Goal: Transaction & Acquisition: Obtain resource

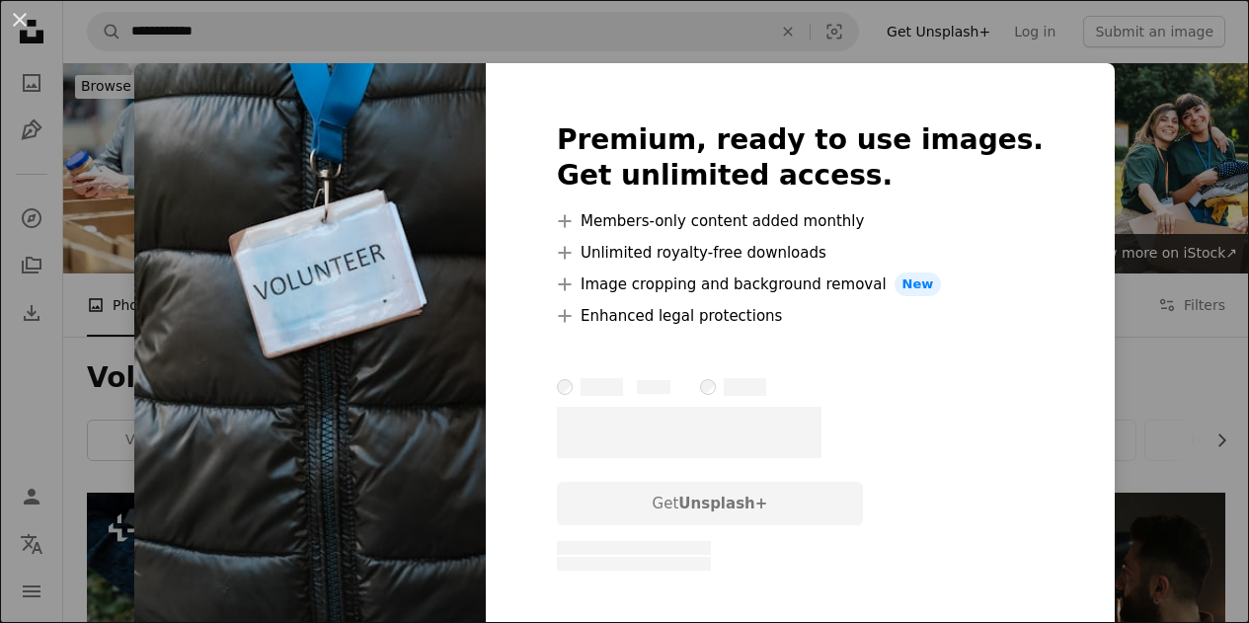
scroll to position [395, 0]
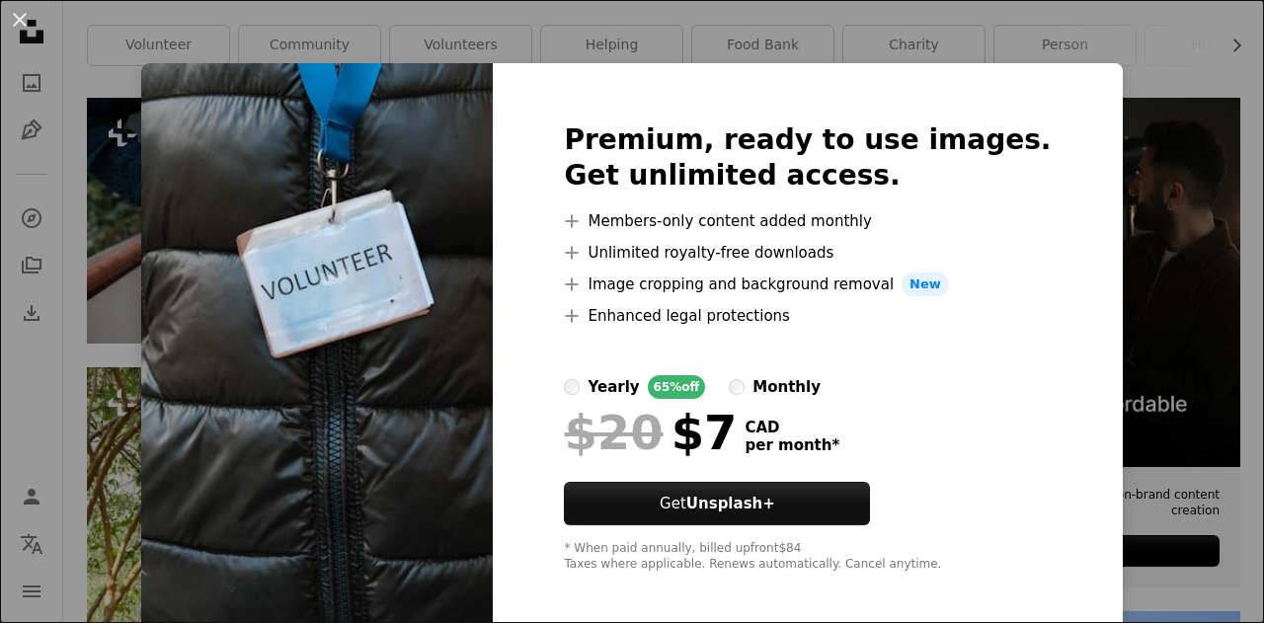
click at [1128, 86] on div "An X shape Premium, ready to use images. Get unlimited access. A plus sign Memb…" at bounding box center [632, 311] width 1264 height 623
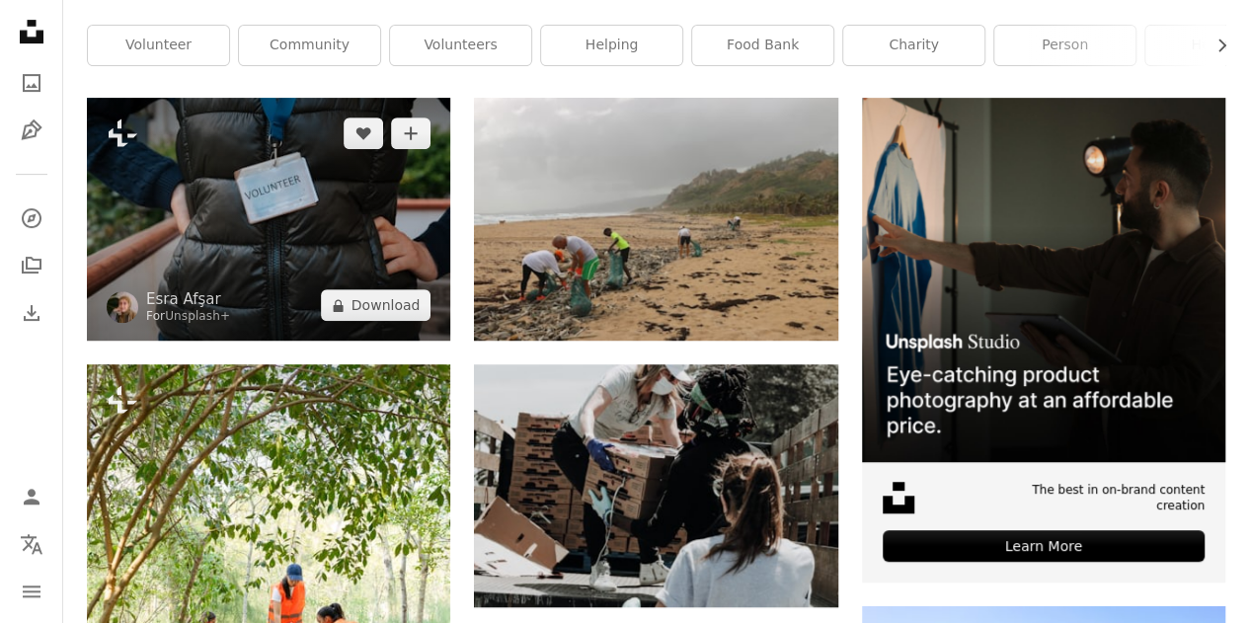
click at [263, 156] on img at bounding box center [268, 219] width 363 height 243
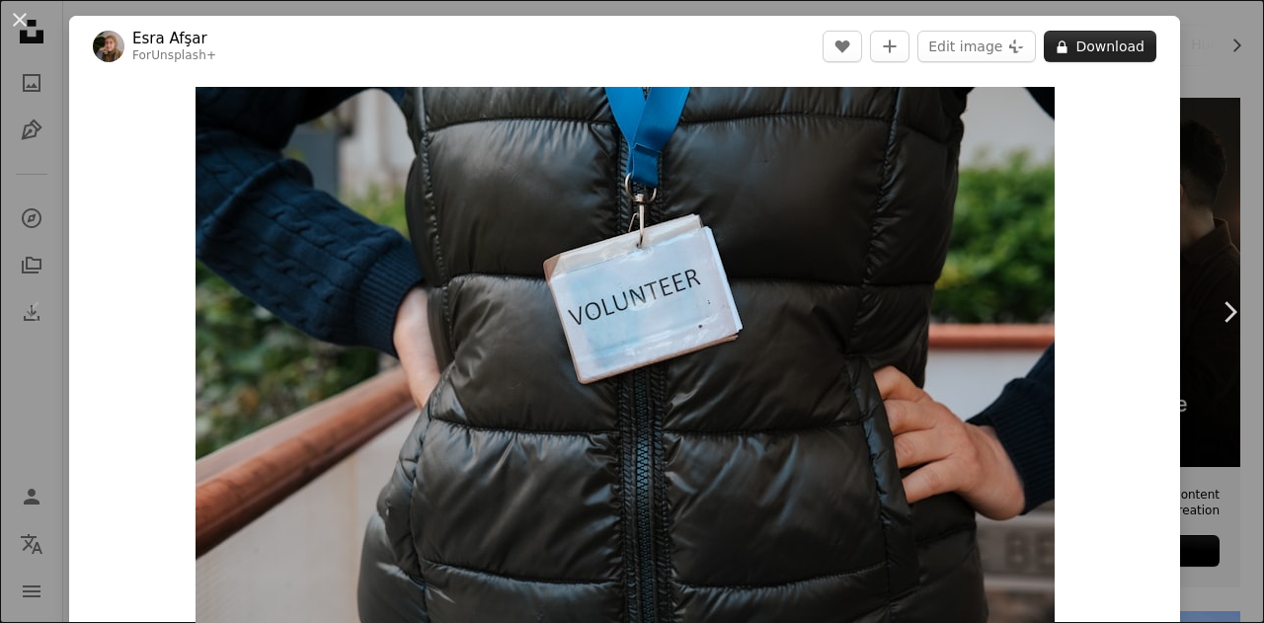
click at [1069, 44] on button "A lock Download" at bounding box center [1100, 47] width 113 height 32
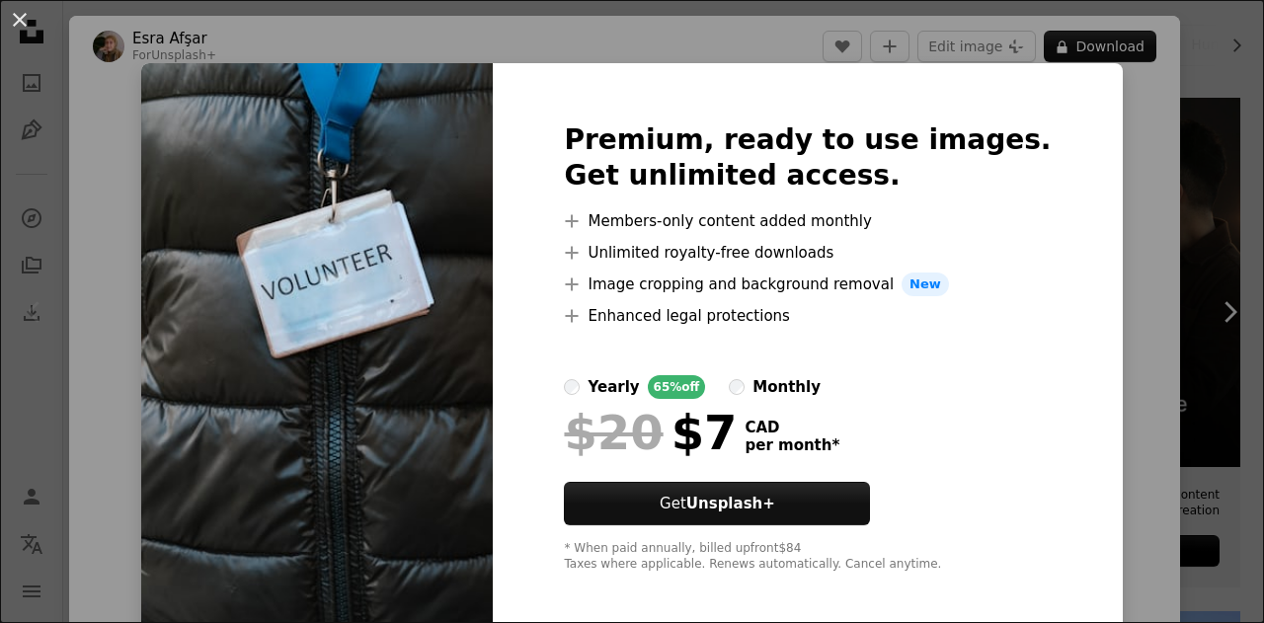
click at [1183, 259] on div "An X shape Premium, ready to use images. Get unlimited access. A plus sign Memb…" at bounding box center [632, 311] width 1264 height 623
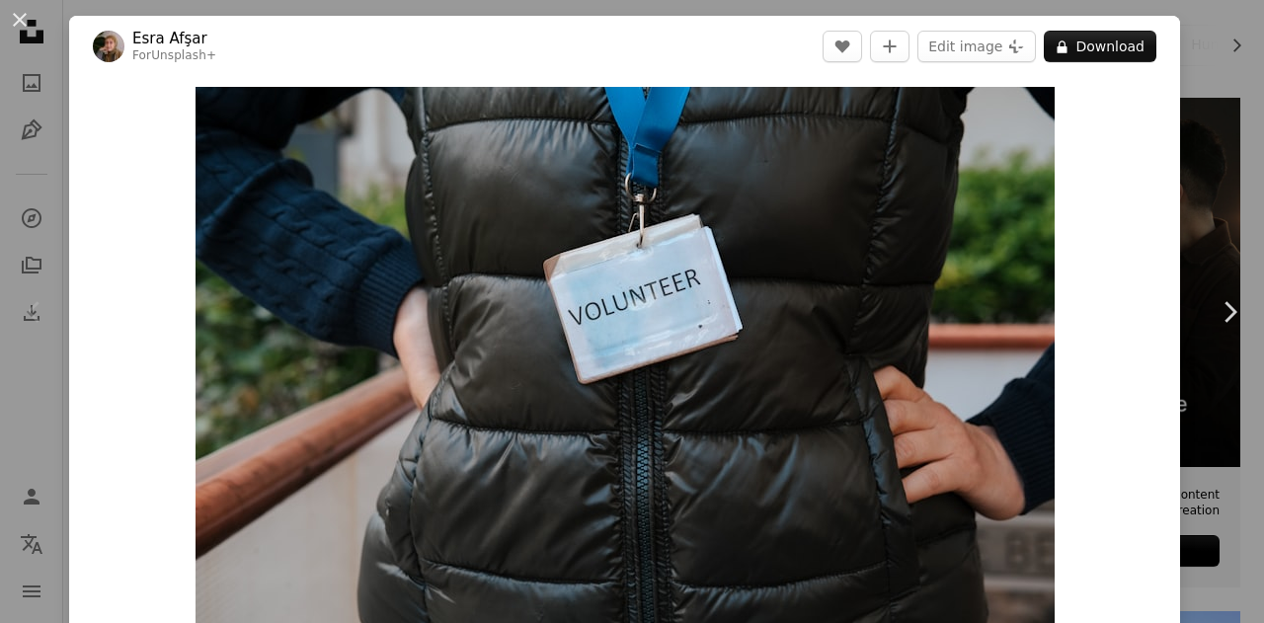
click at [1181, 60] on div "An X shape Chevron left Chevron right [PERSON_NAME] For Unsplash+ A heart A plu…" at bounding box center [632, 311] width 1264 height 623
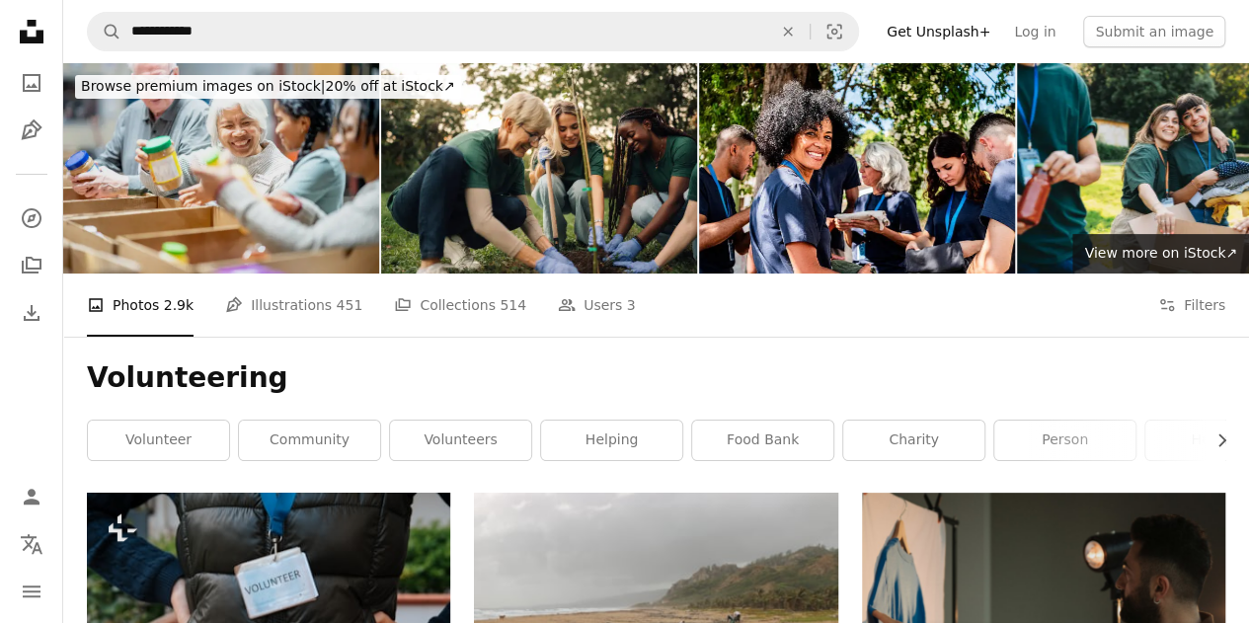
click at [322, 185] on img at bounding box center [221, 168] width 316 height 210
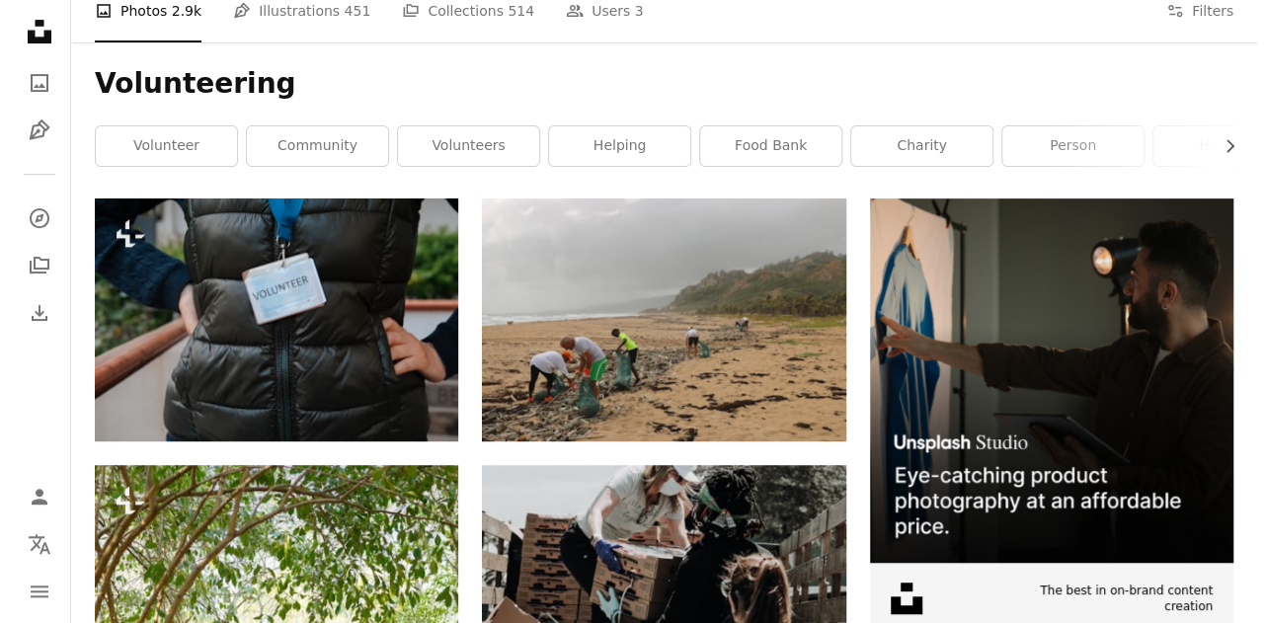
scroll to position [296, 0]
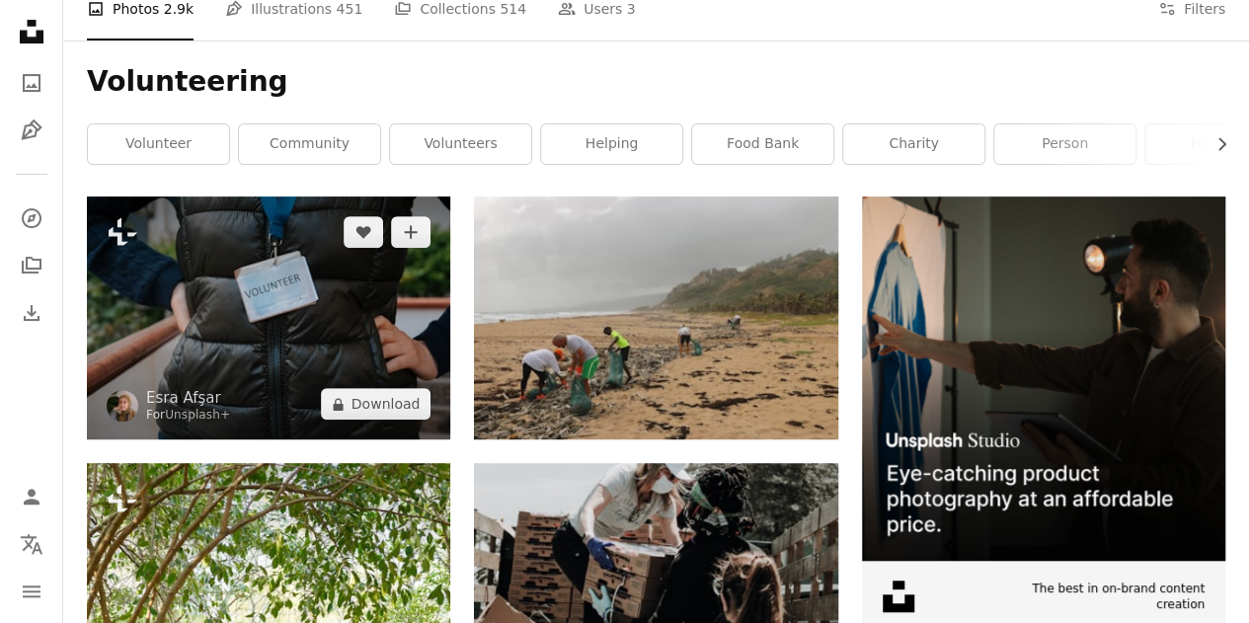
click at [322, 326] on img at bounding box center [268, 318] width 363 height 243
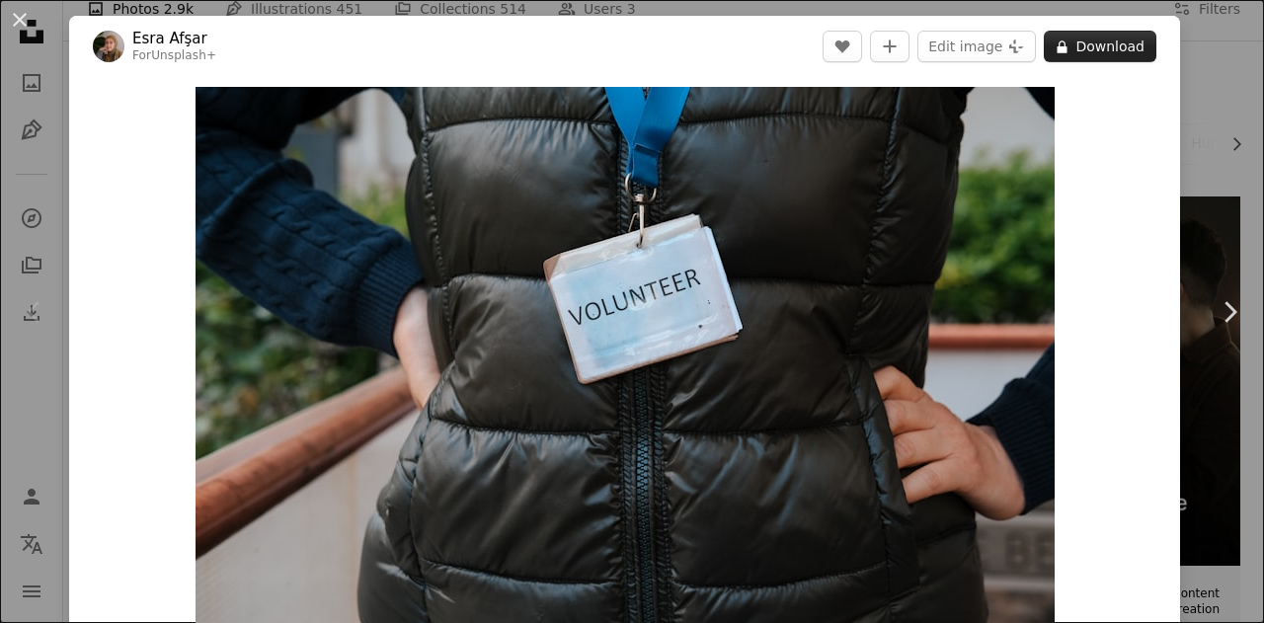
click at [1086, 54] on button "A lock Download" at bounding box center [1100, 47] width 113 height 32
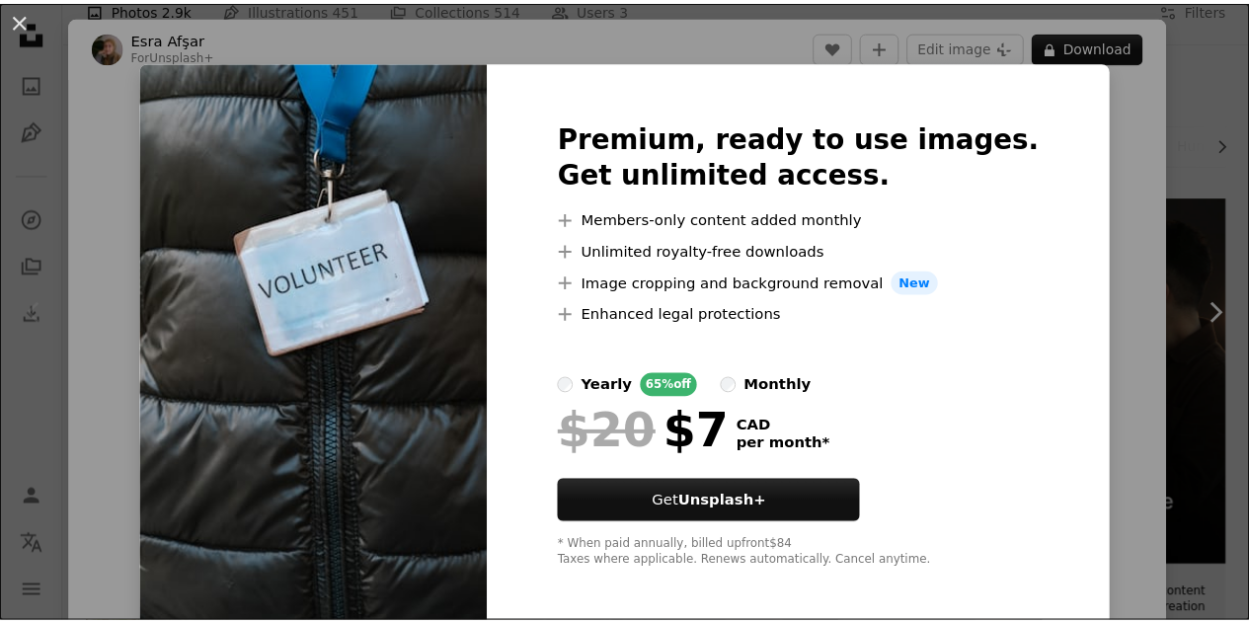
scroll to position [10, 0]
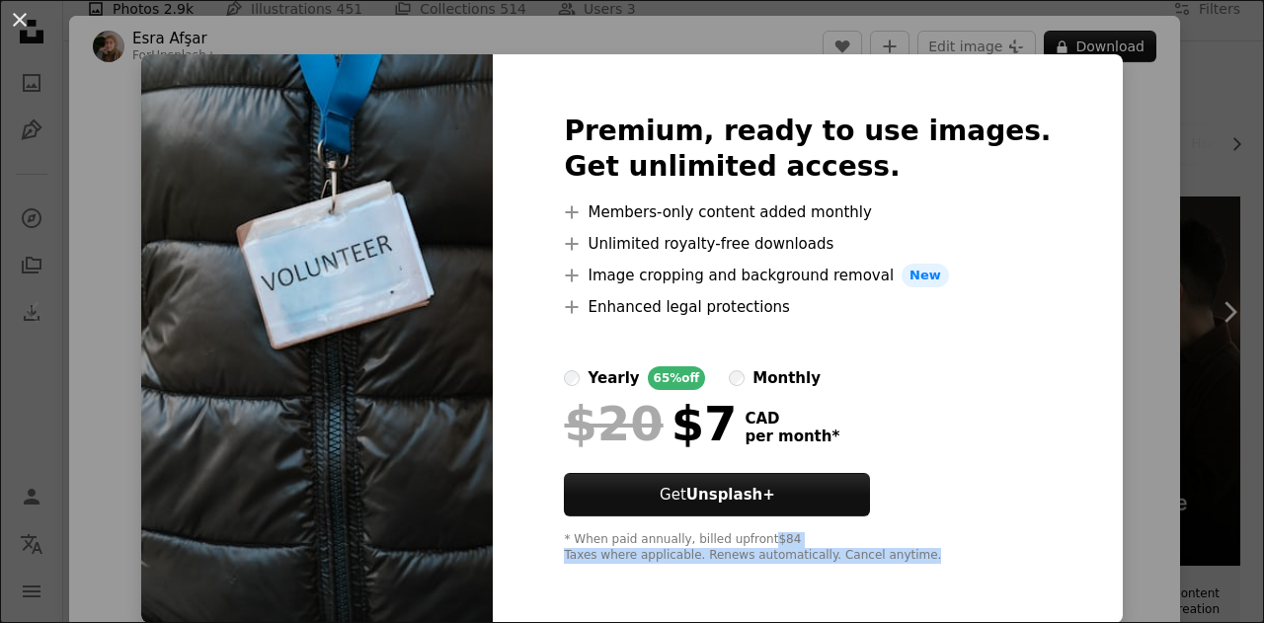
click at [1198, 546] on div "An X shape Premium, ready to use images. Get unlimited access. A plus sign Memb…" at bounding box center [632, 311] width 1264 height 623
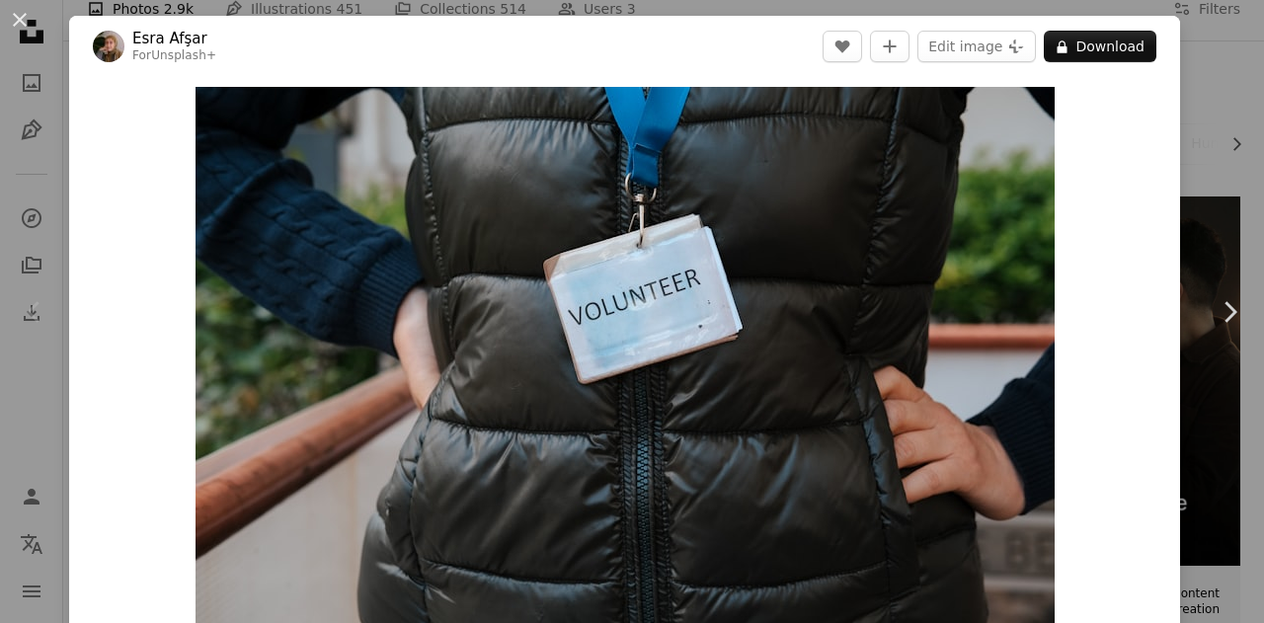
click at [1201, 105] on div "An X shape Chevron left Chevron right [PERSON_NAME] For Unsplash+ A heart A plu…" at bounding box center [632, 311] width 1264 height 623
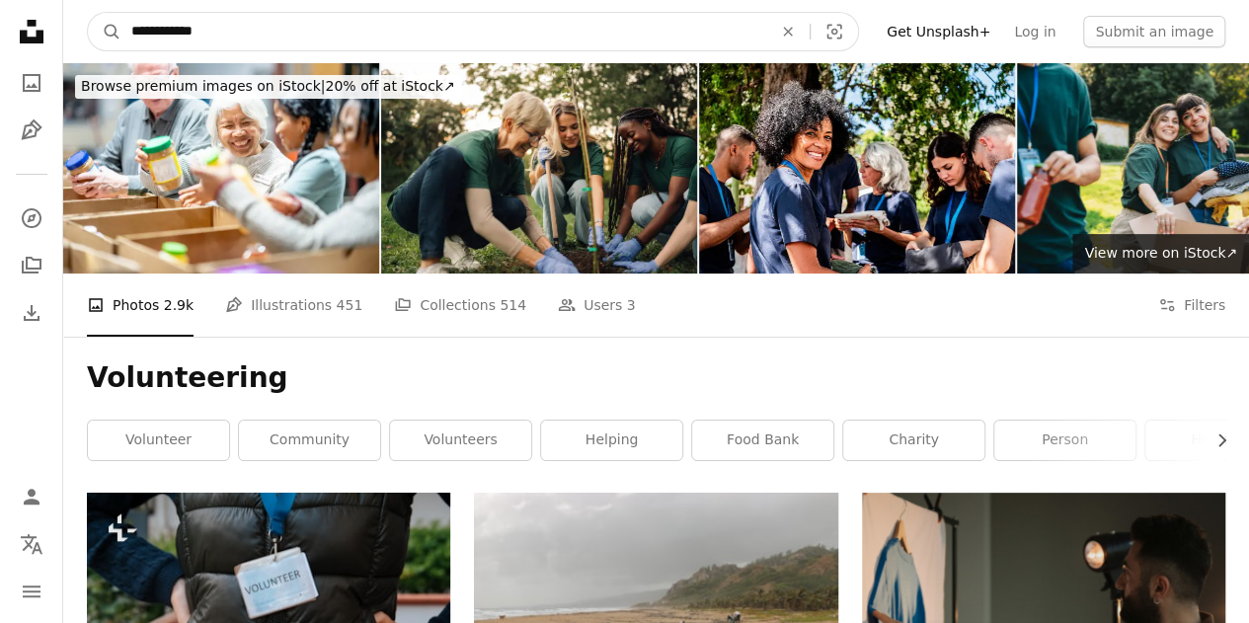
click at [398, 19] on input "**********" at bounding box center [443, 32] width 645 height 38
type input "**********"
click button "A magnifying glass" at bounding box center [105, 32] width 34 height 38
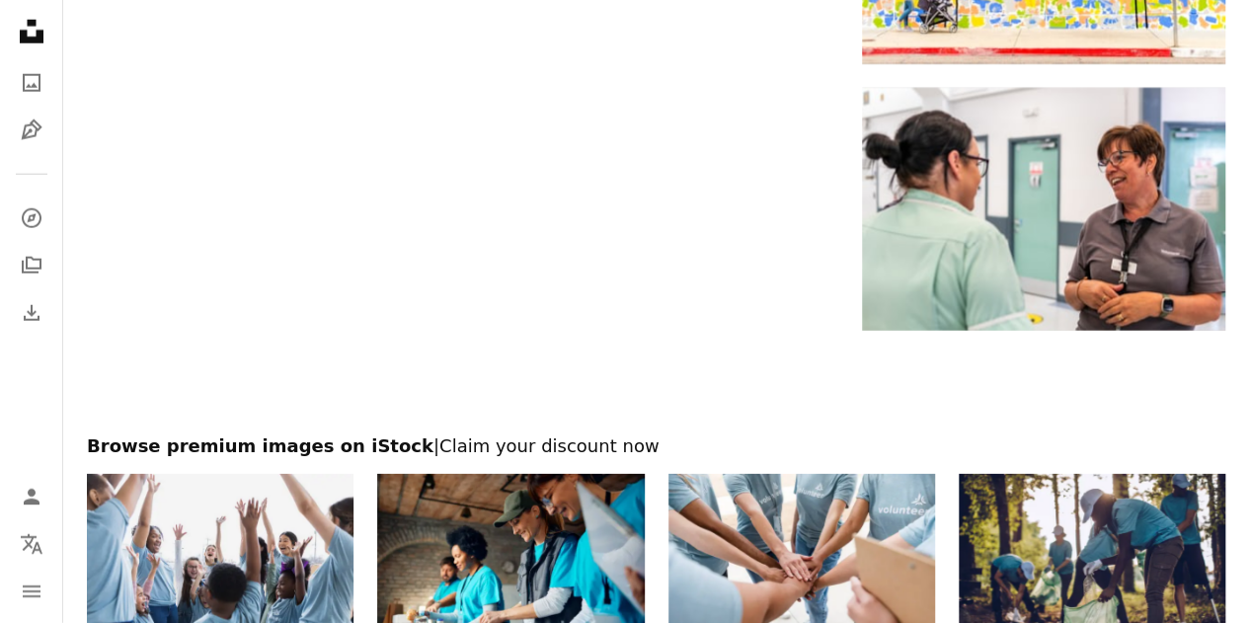
scroll to position [2568, 0]
